Goal: Task Accomplishment & Management: Use online tool/utility

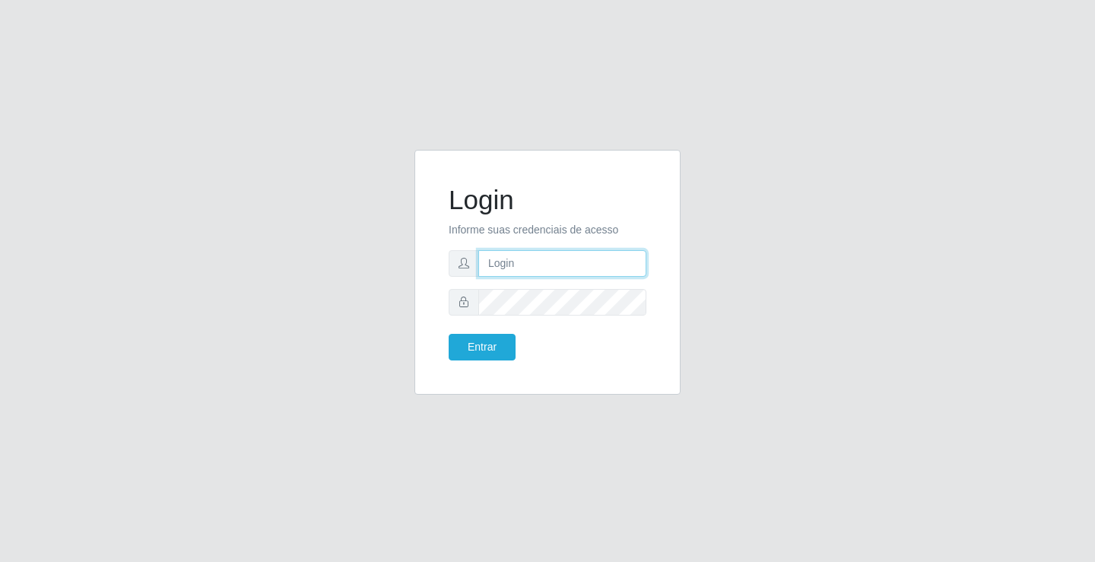
click at [529, 252] on input "text" at bounding box center [562, 263] width 168 height 27
click at [500, 268] on input "text" at bounding box center [562, 263] width 168 height 27
type input "zivaneide@ideal"
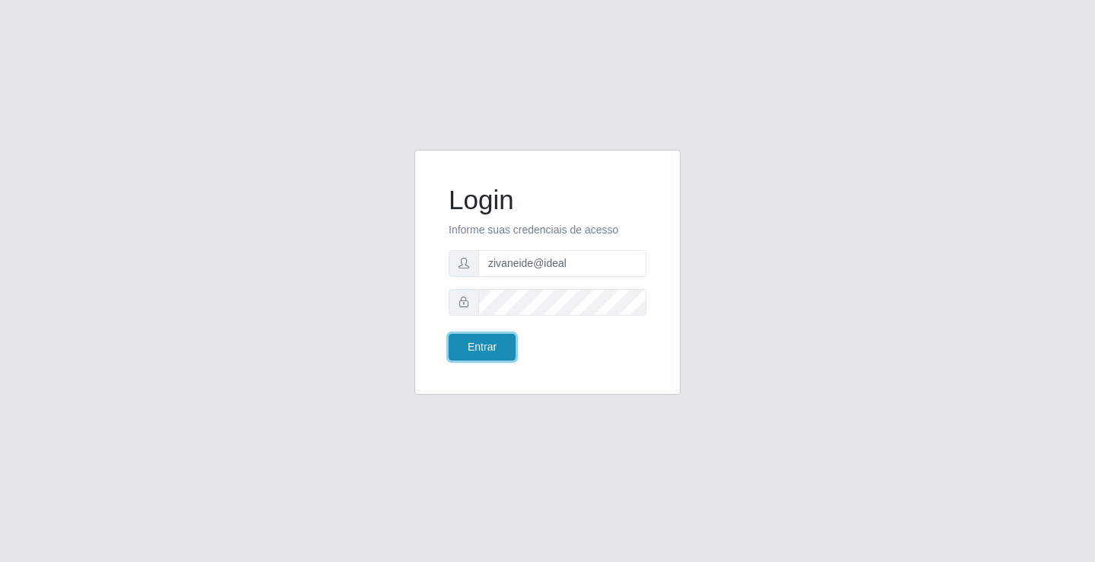
click at [454, 346] on button "Entrar" at bounding box center [482, 347] width 67 height 27
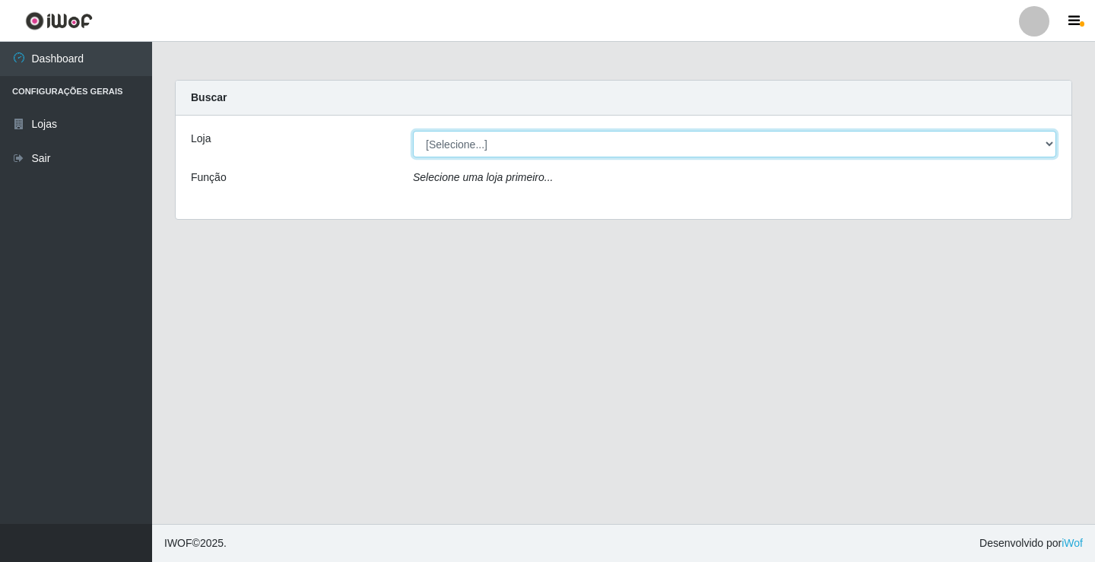
click at [1047, 144] on select "[Selecione...] Ideal - Conceição" at bounding box center [734, 144] width 643 height 27
select select "231"
click at [413, 131] on select "[Selecione...] Ideal - Conceição" at bounding box center [734, 144] width 643 height 27
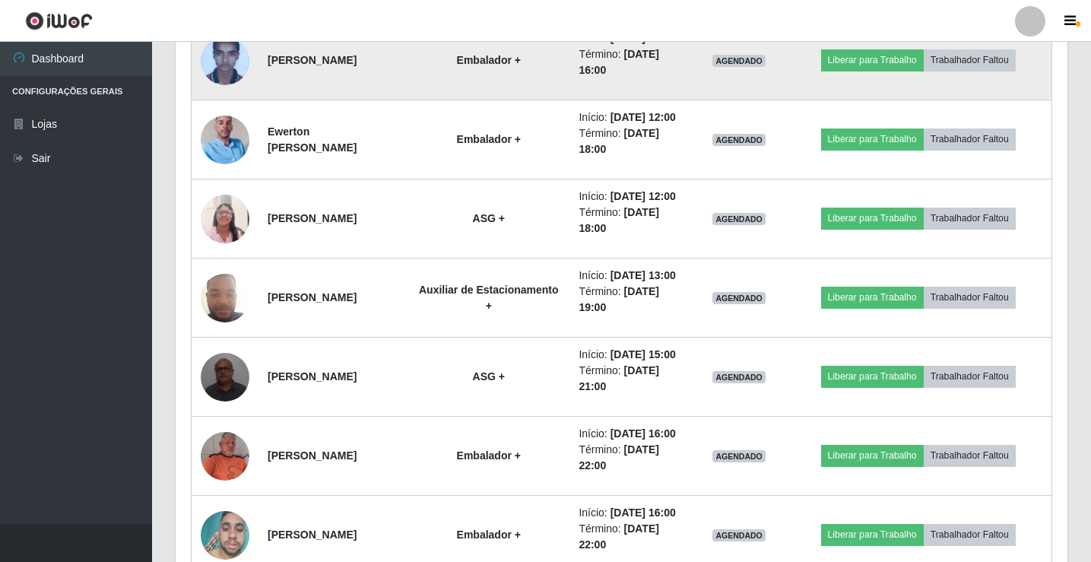
scroll to position [988, 0]
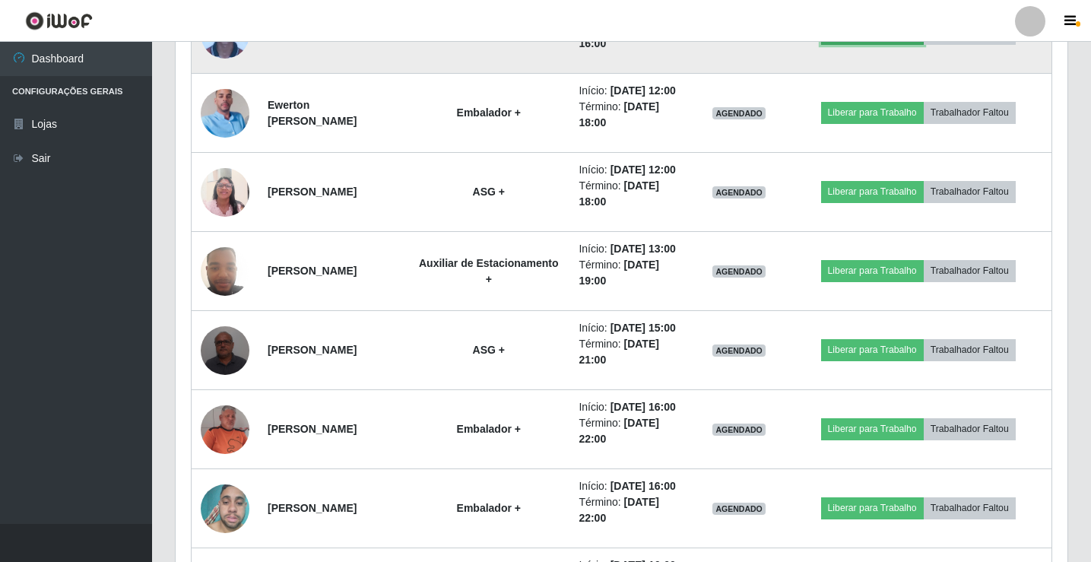
click at [877, 44] on button "Liberar para Trabalho" at bounding box center [872, 33] width 103 height 21
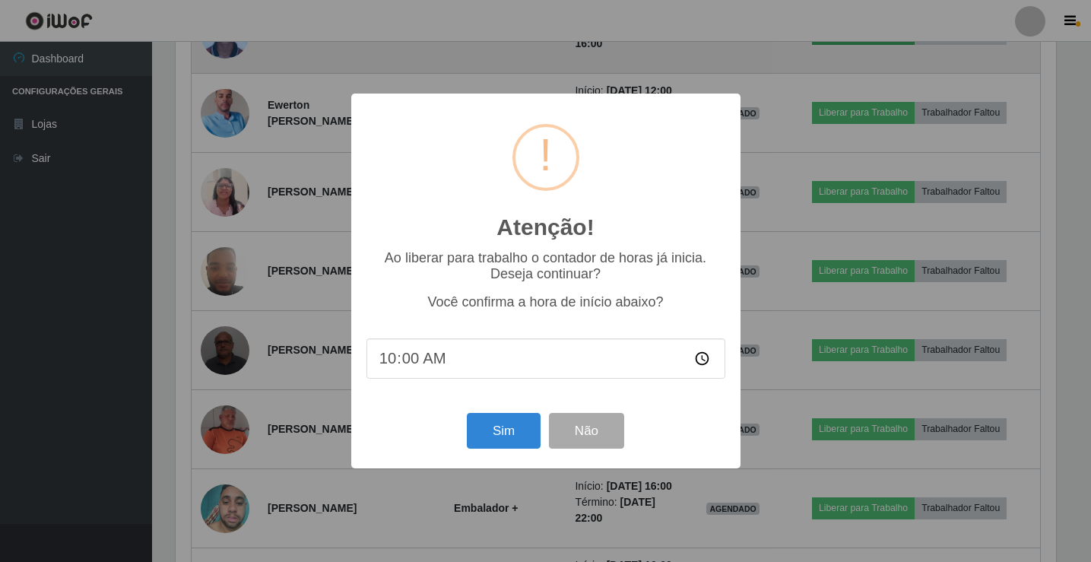
scroll to position [316, 884]
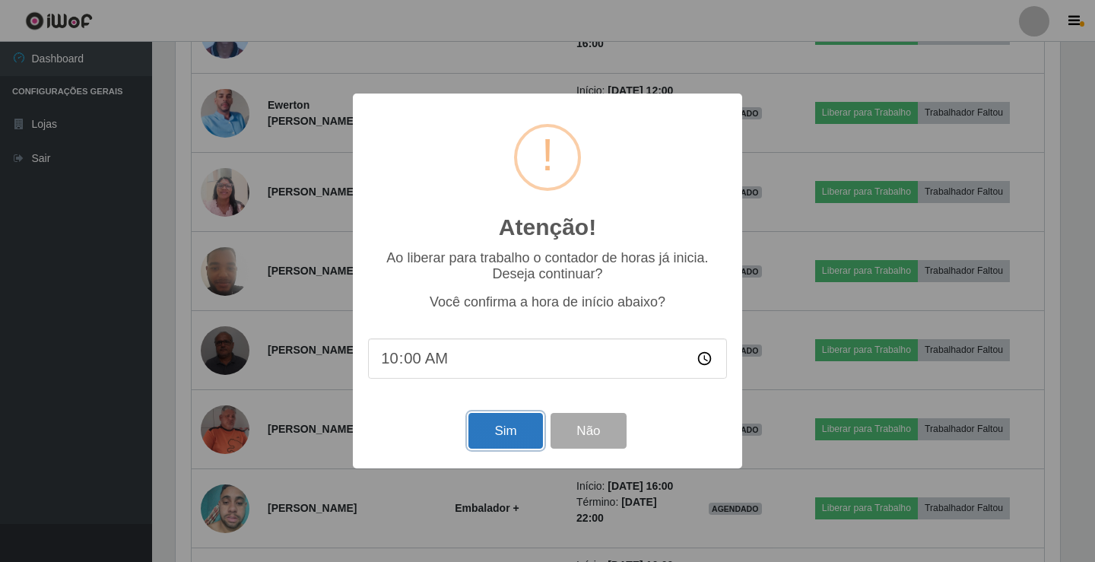
click at [503, 449] on button "Sim" at bounding box center [505, 431] width 74 height 36
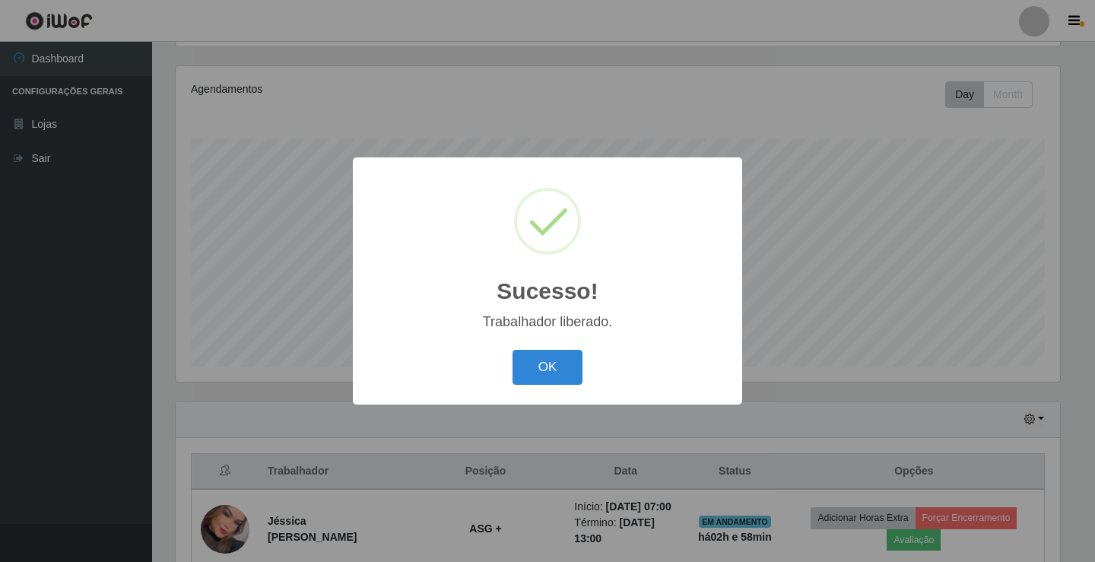
click at [560, 387] on div "OK Cancel" at bounding box center [547, 366] width 359 height 43
click at [560, 364] on button "OK" at bounding box center [547, 368] width 71 height 36
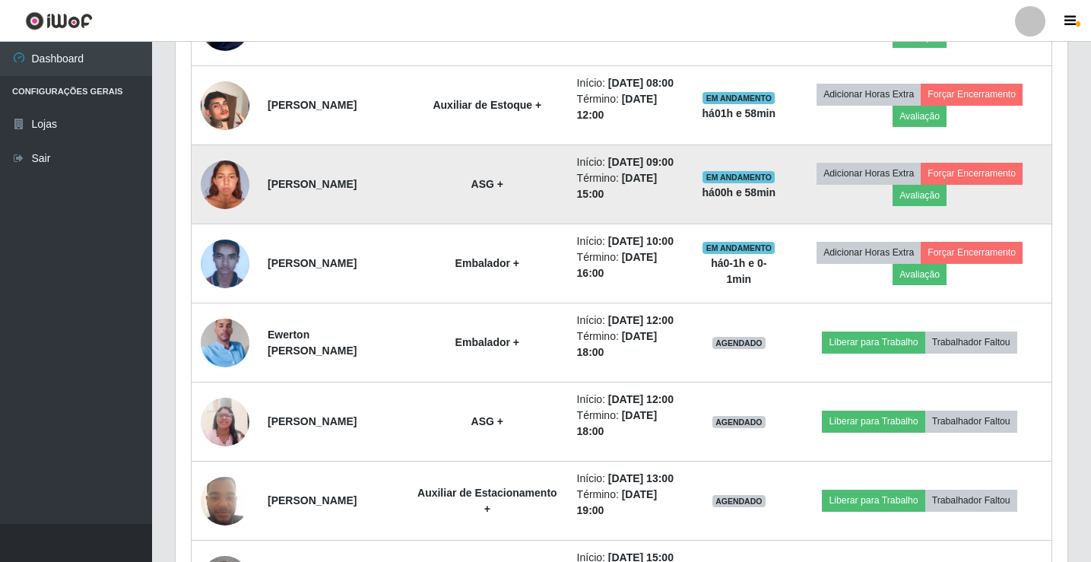
scroll to position [785, 0]
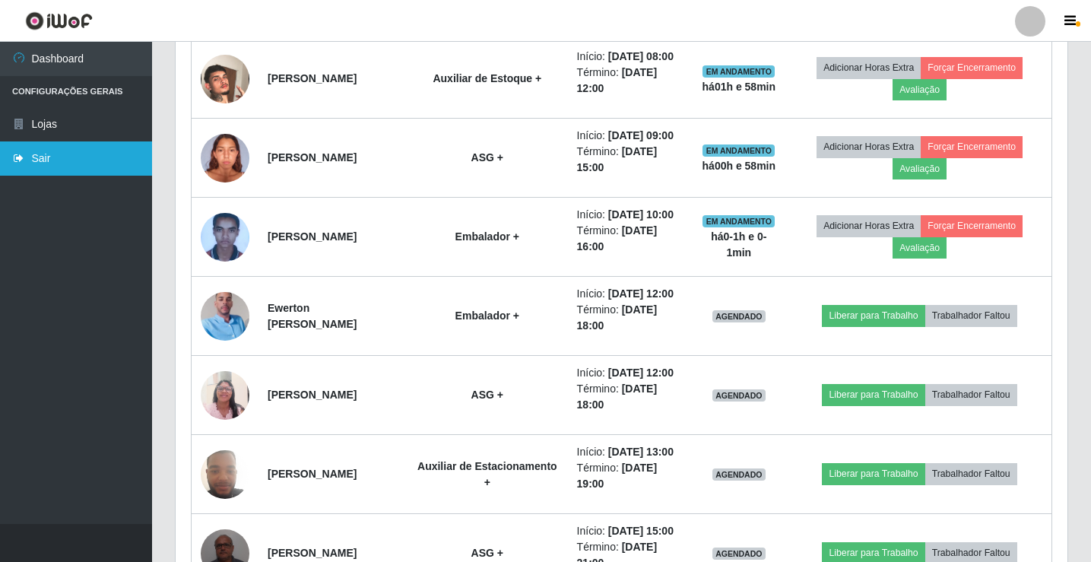
click at [119, 152] on link "Sair" at bounding box center [76, 158] width 152 height 34
